Goal: Task Accomplishment & Management: Complete application form

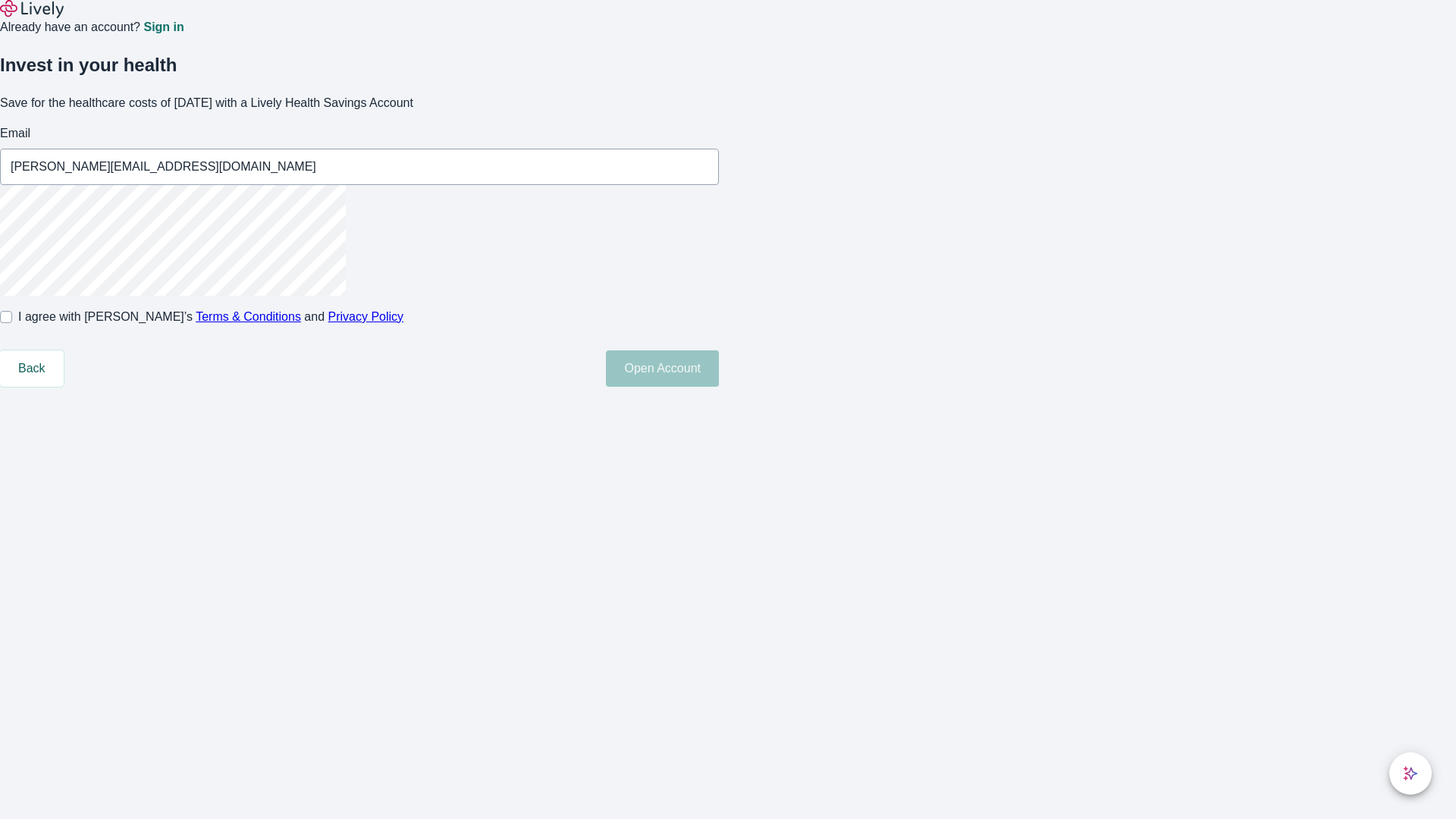
click at [13, 323] on input "I agree with Lively’s Terms & Conditions and Privacy Policy" at bounding box center [6, 317] width 13 height 13
checkbox input "true"
click at [718, 387] on button "Open Account" at bounding box center [662, 369] width 113 height 37
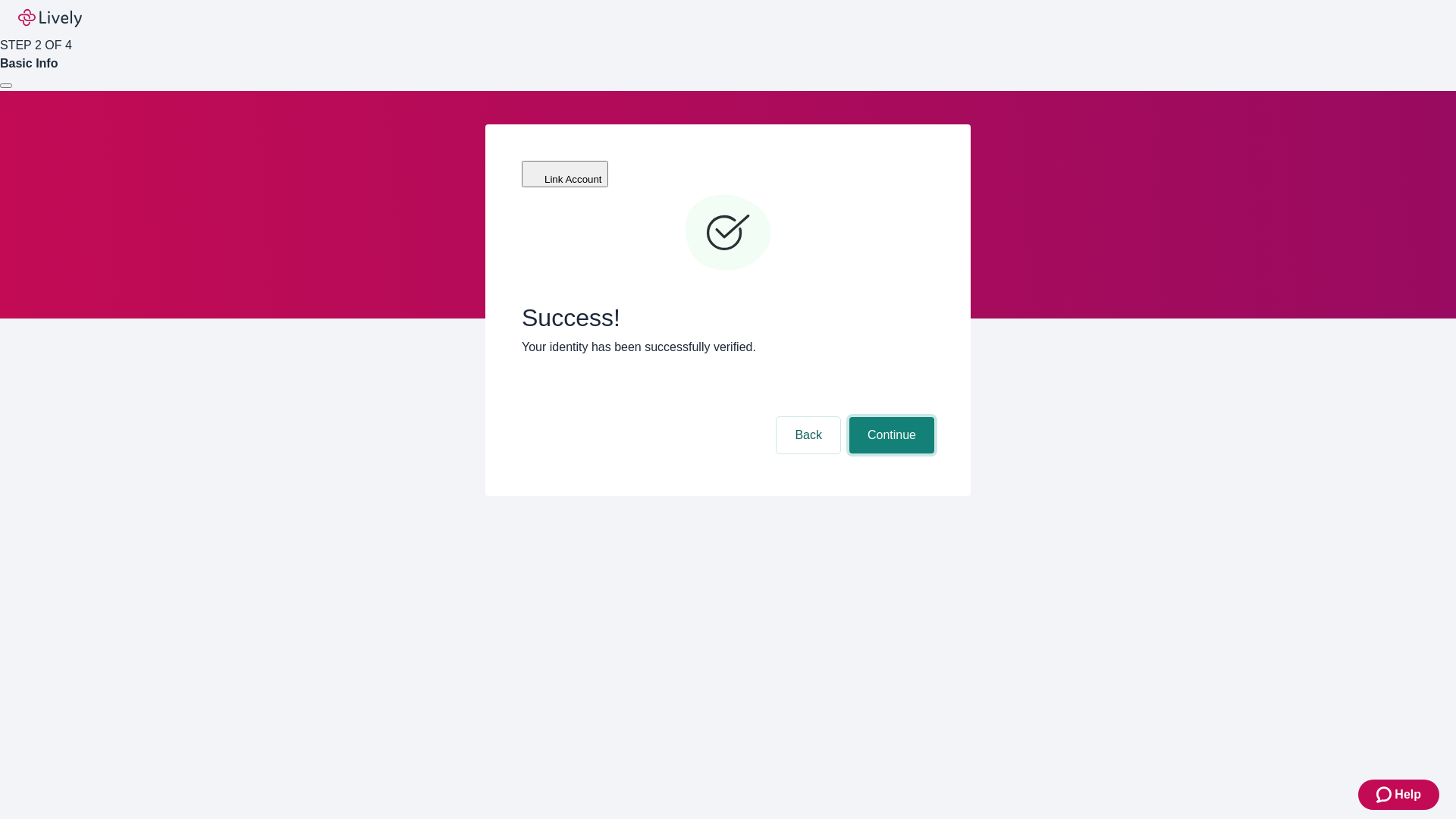
click at [890, 417] on button "Continue" at bounding box center [892, 436] width 85 height 37
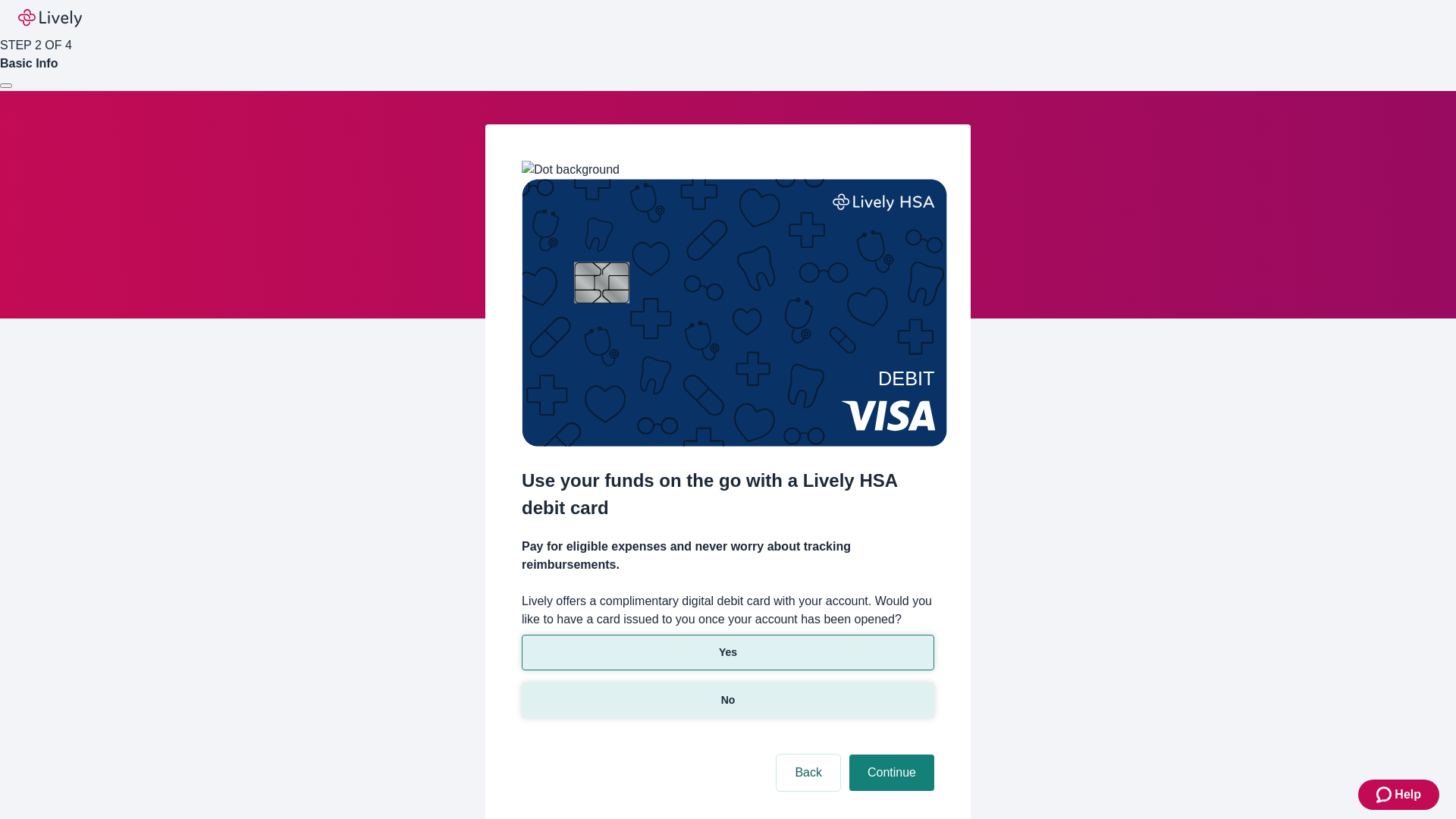
click at [727, 693] on p "No" at bounding box center [728, 700] width 14 height 16
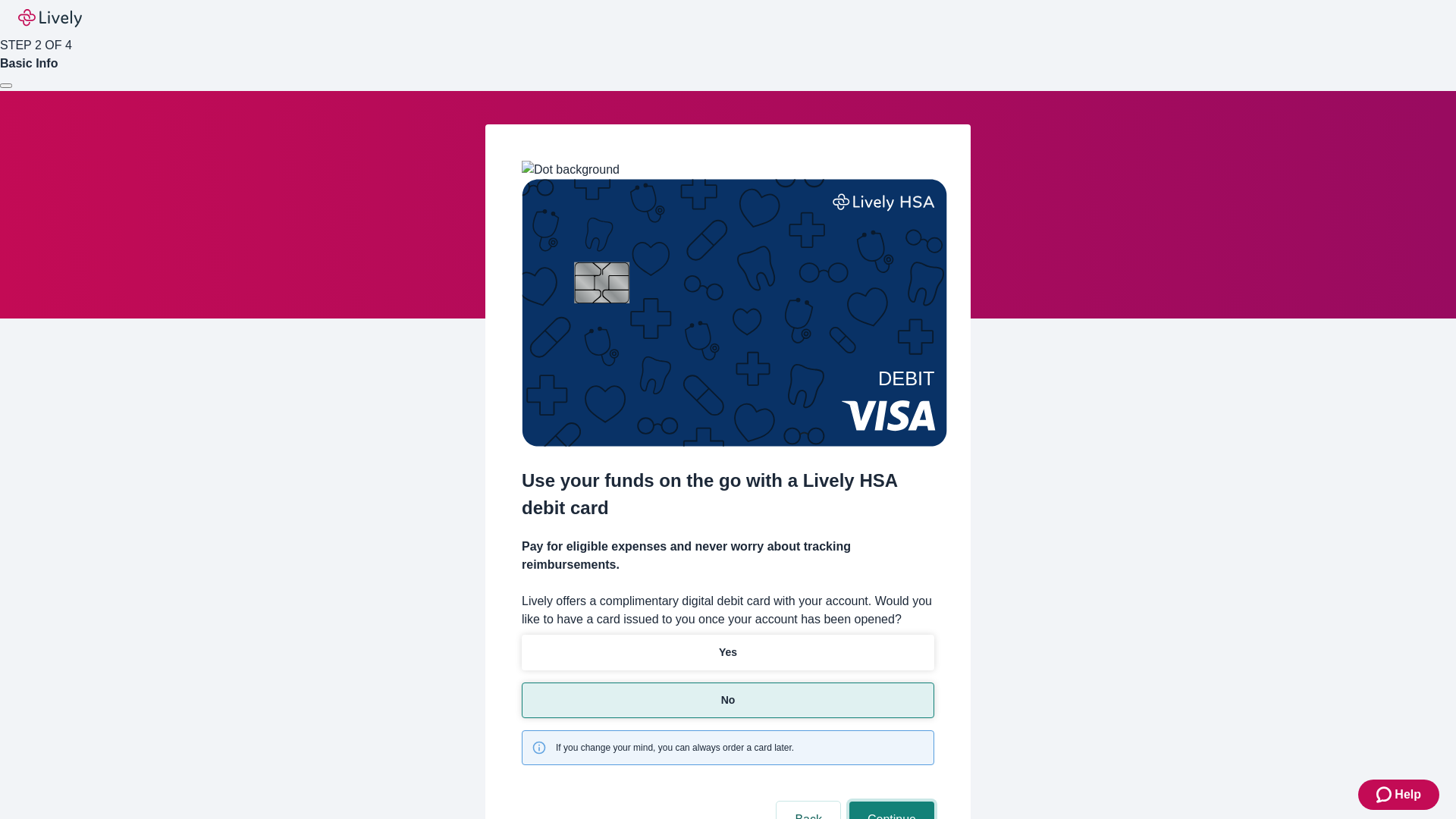
click at [890, 802] on button "Continue" at bounding box center [892, 820] width 85 height 37
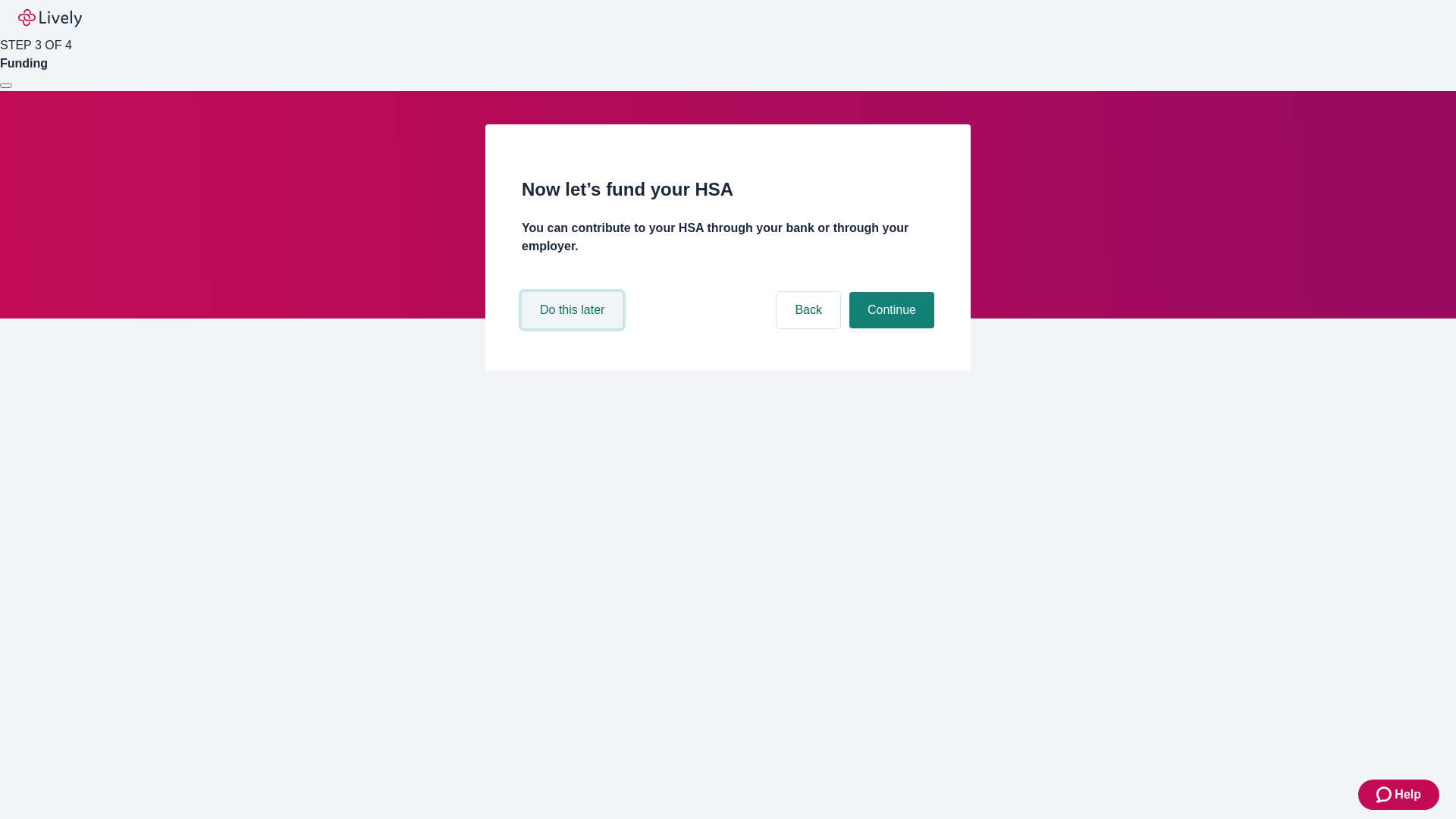
click at [574, 329] on button "Do this later" at bounding box center [572, 310] width 101 height 37
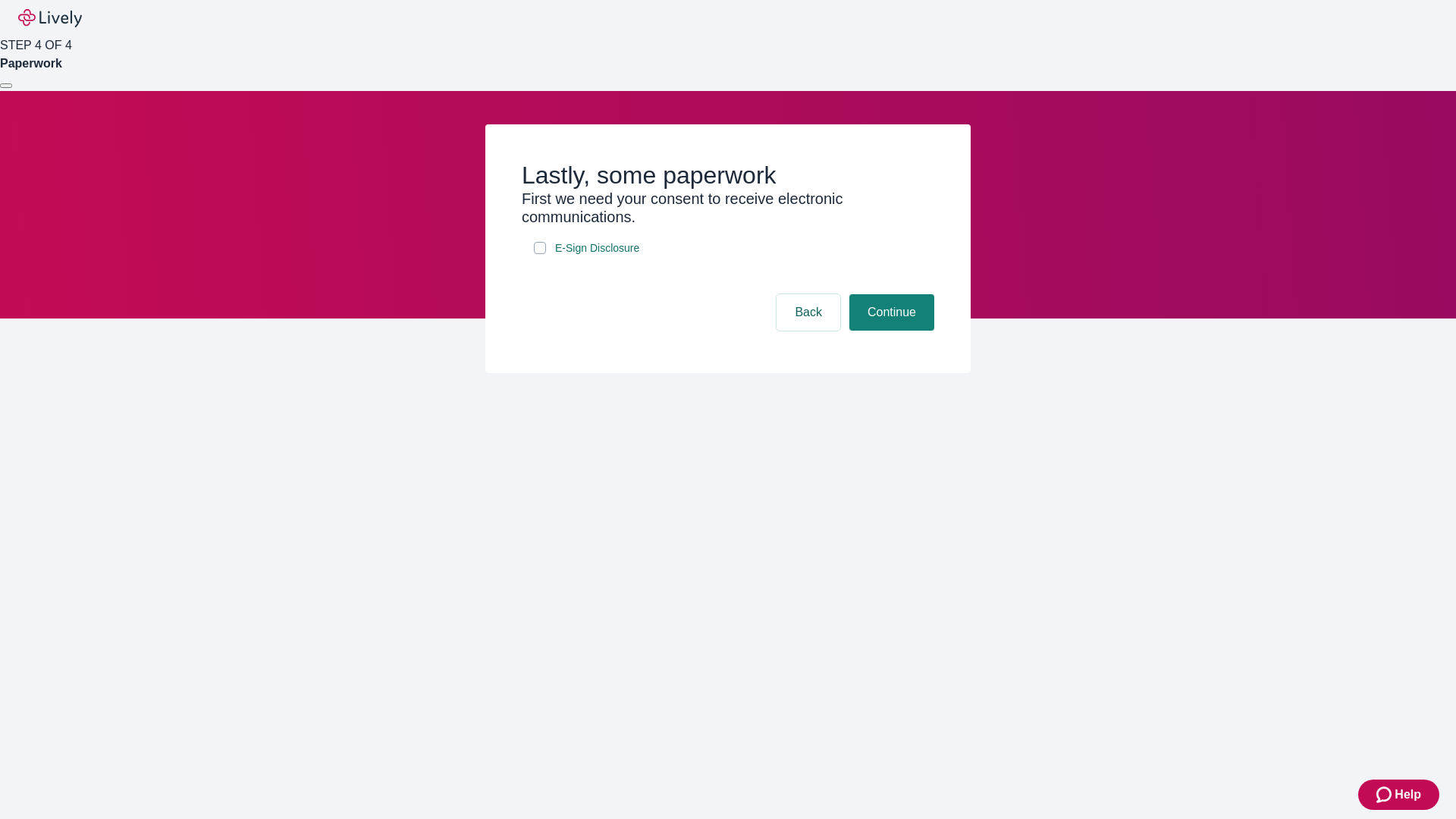
click at [540, 254] on input "E-Sign Disclosure" at bounding box center [539, 248] width 13 height 13
checkbox input "true"
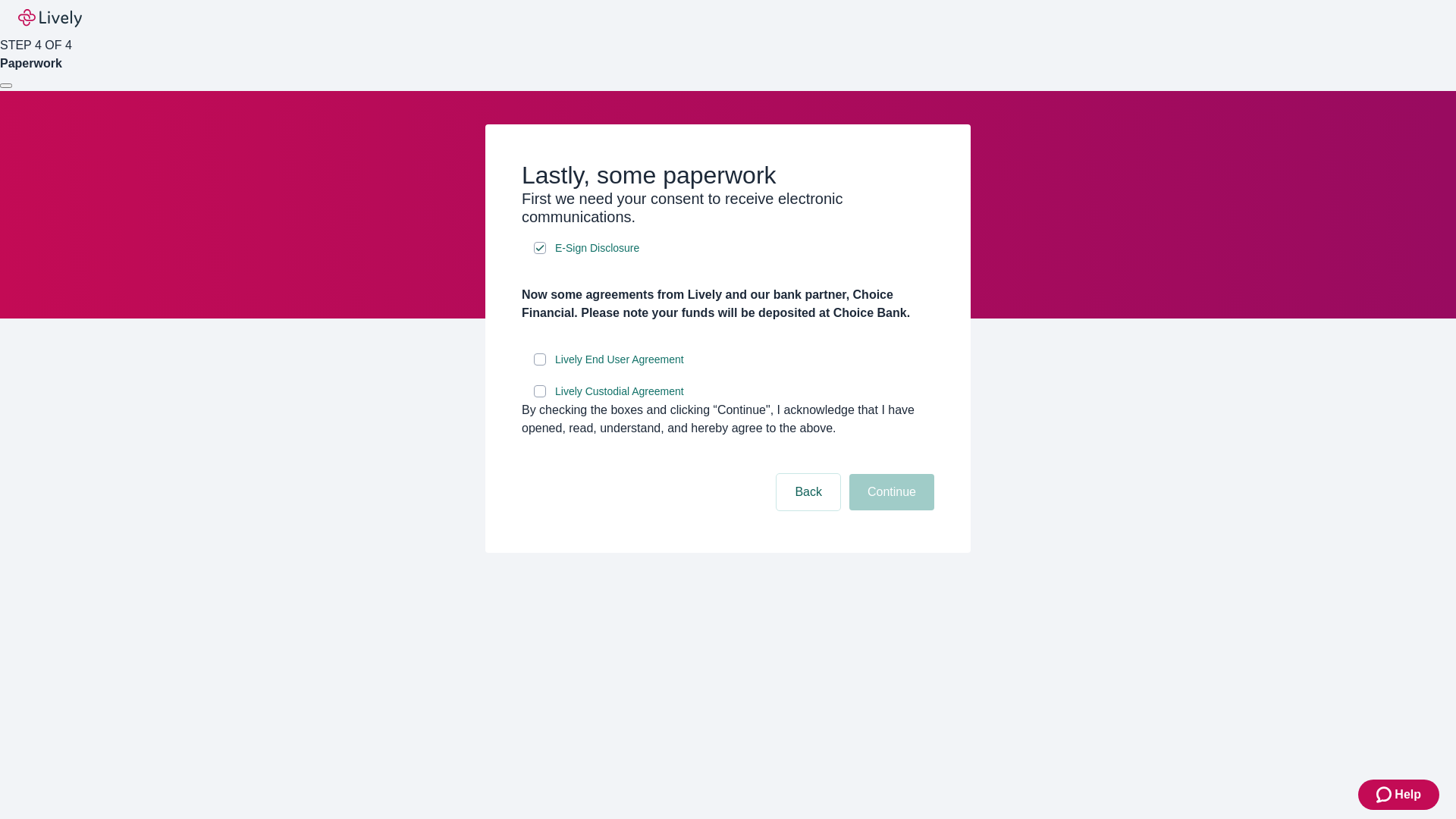
click at [540, 365] on input "Lively End User Agreement" at bounding box center [539, 359] width 13 height 13
checkbox input "true"
click at [540, 398] on input "Lively Custodial Agreement" at bounding box center [539, 391] width 13 height 13
checkbox input "true"
click at [890, 511] on button "Continue" at bounding box center [892, 492] width 85 height 37
